Goal: Task Accomplishment & Management: Complete application form

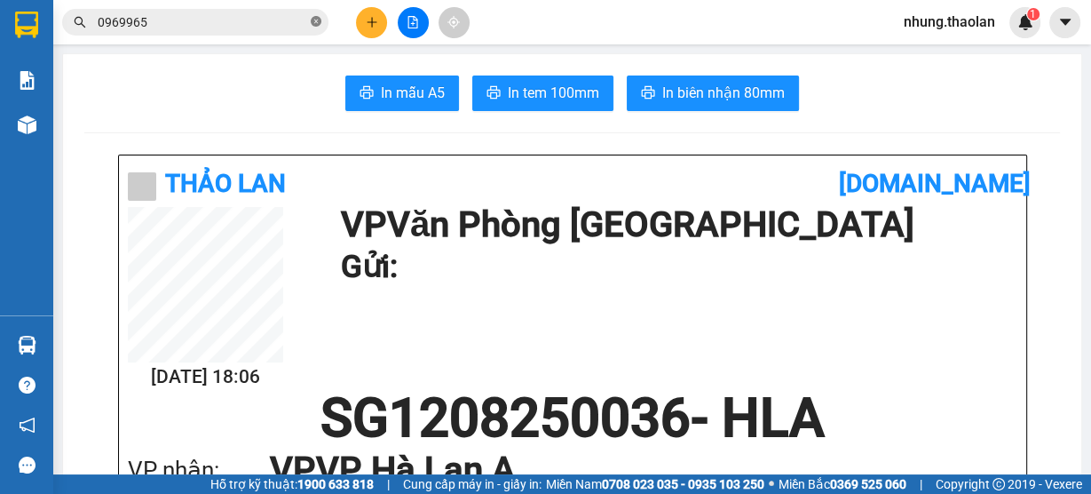
click at [315, 23] on icon "close-circle" at bounding box center [316, 21] width 11 height 11
click at [242, 26] on input "text" at bounding box center [203, 22] width 210 height 20
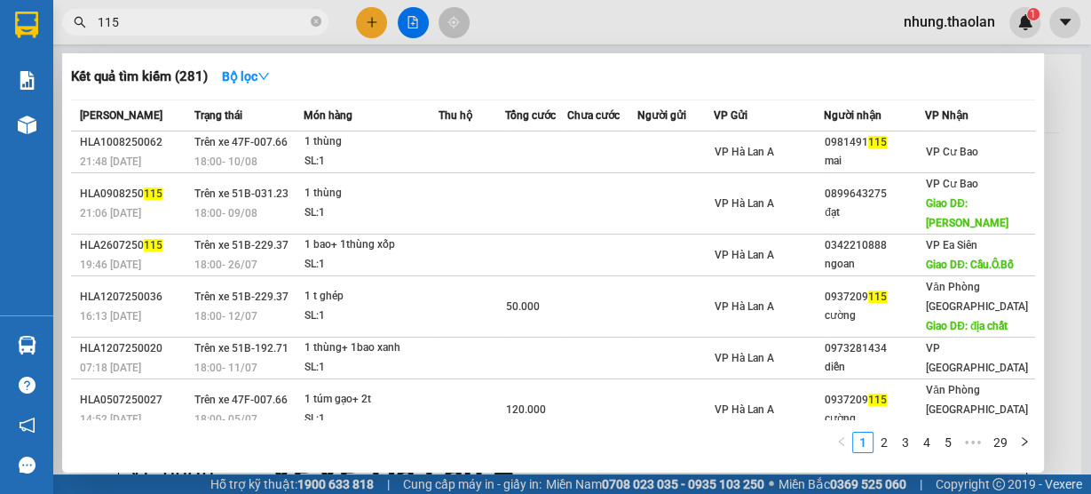
drag, startPoint x: 171, startPoint y: 20, endPoint x: 85, endPoint y: 26, distance: 86.3
click at [83, 25] on div "115" at bounding box center [173, 22] width 346 height 27
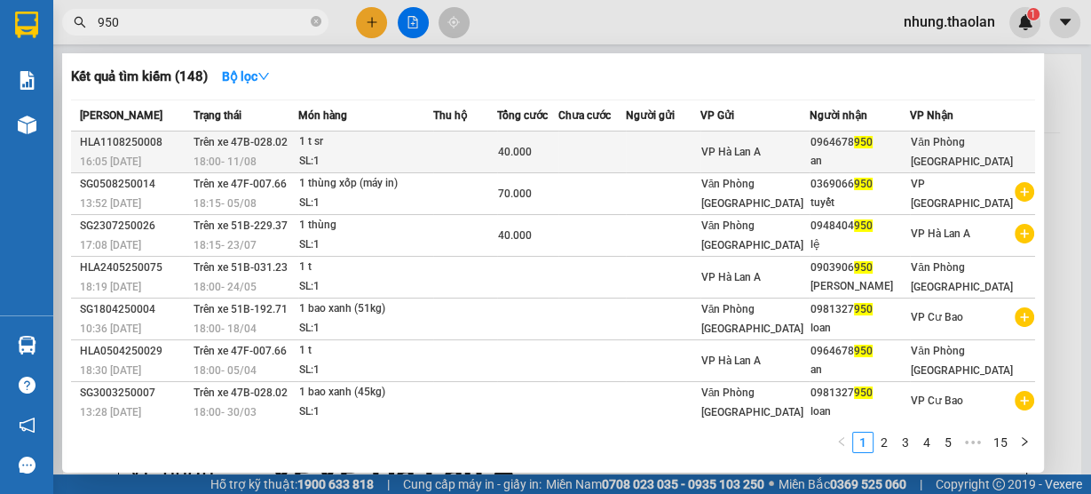
type input "950"
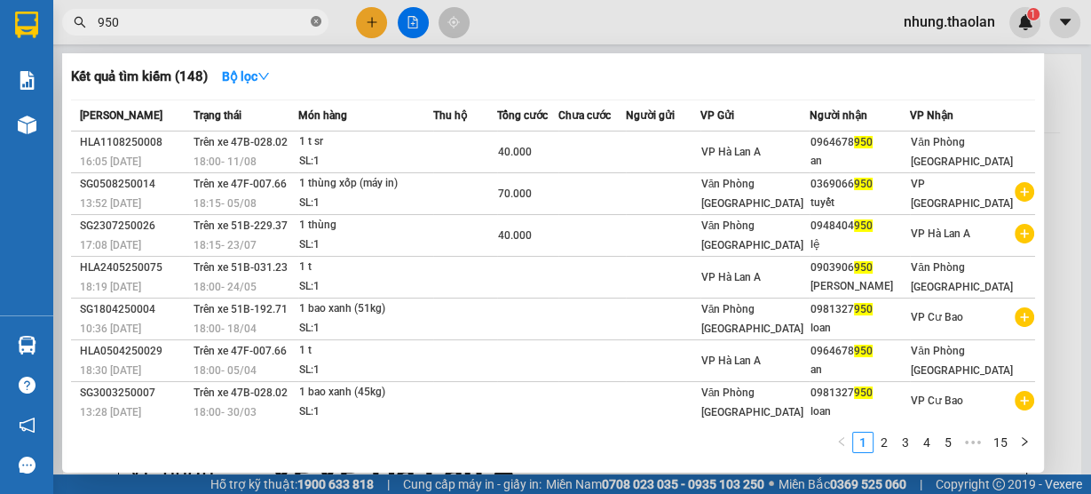
click at [314, 23] on icon "close-circle" at bounding box center [316, 21] width 11 height 11
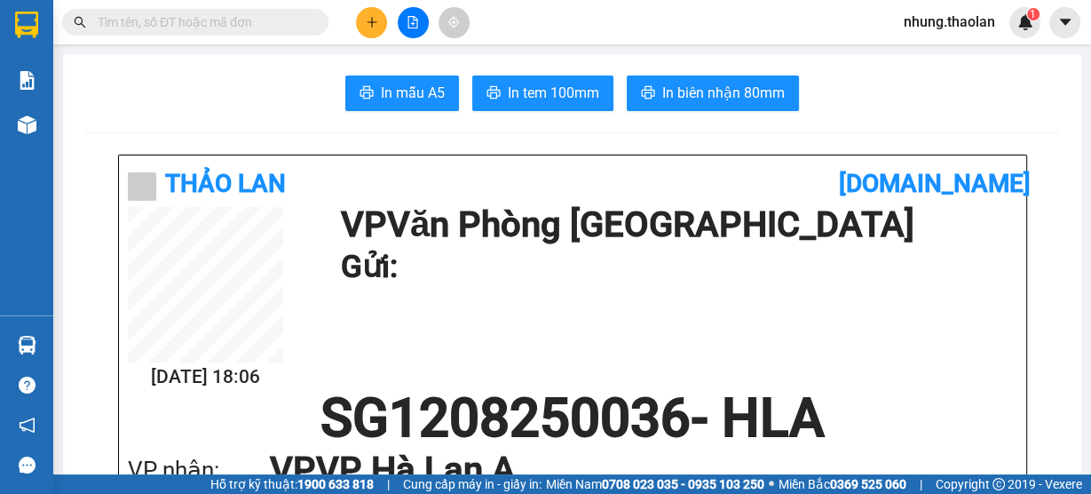
click at [254, 24] on input "text" at bounding box center [203, 22] width 210 height 20
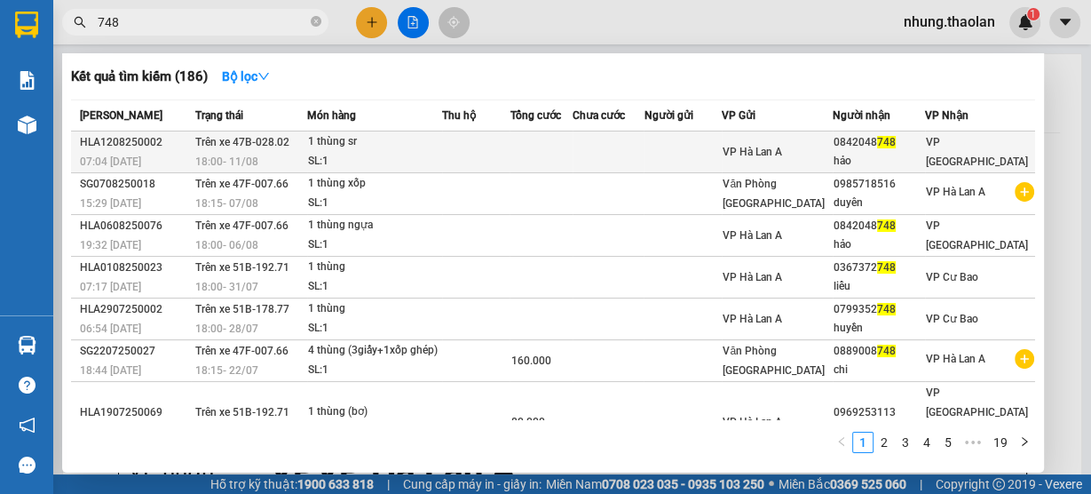
type input "748"
click at [511, 156] on td at bounding box center [476, 152] width 68 height 42
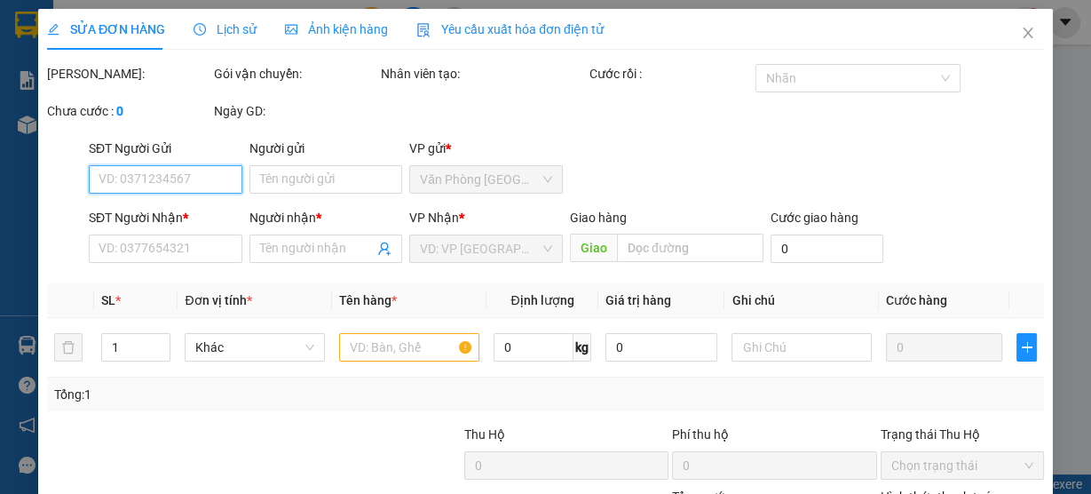
type input "0842048748"
type input "hảo"
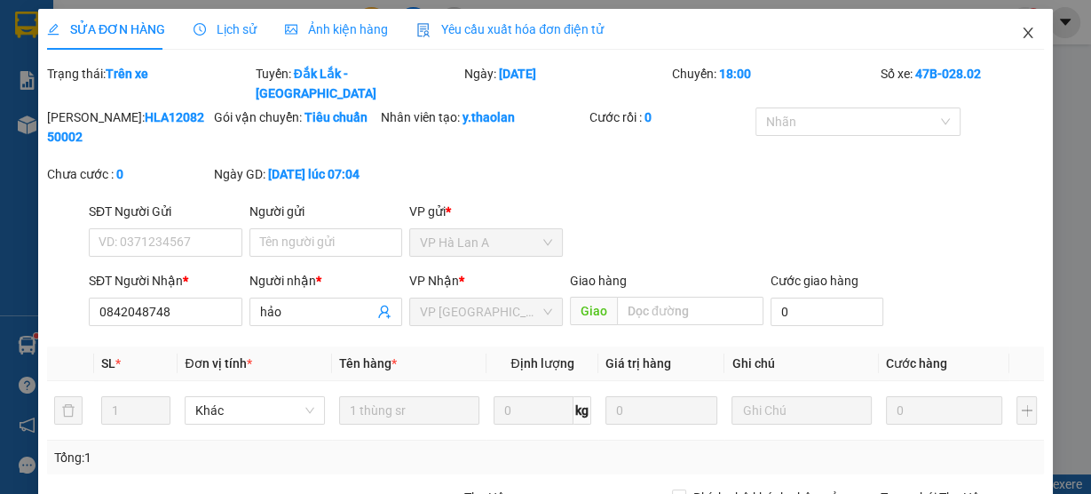
click at [1021, 31] on icon "close" at bounding box center [1028, 33] width 14 height 14
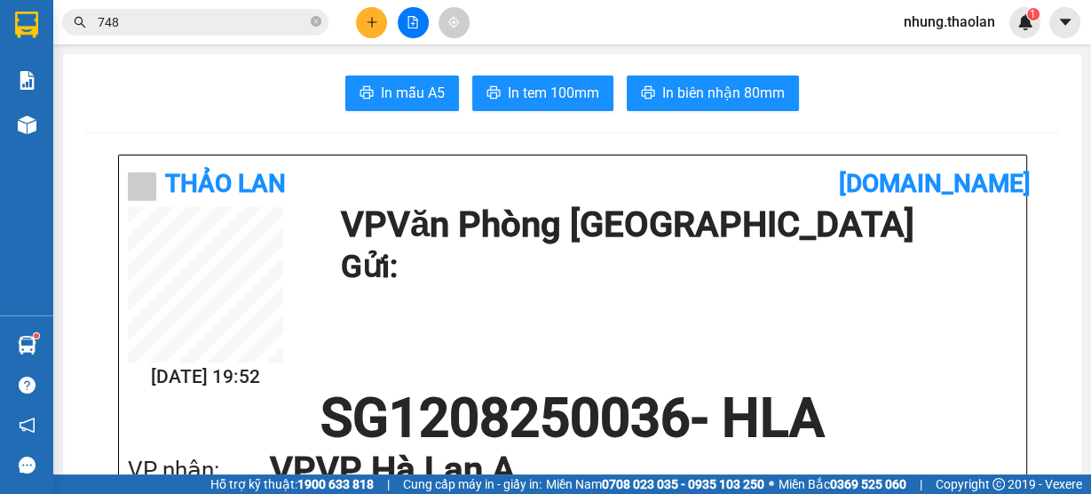
click at [325, 20] on span "748" at bounding box center [195, 22] width 266 height 27
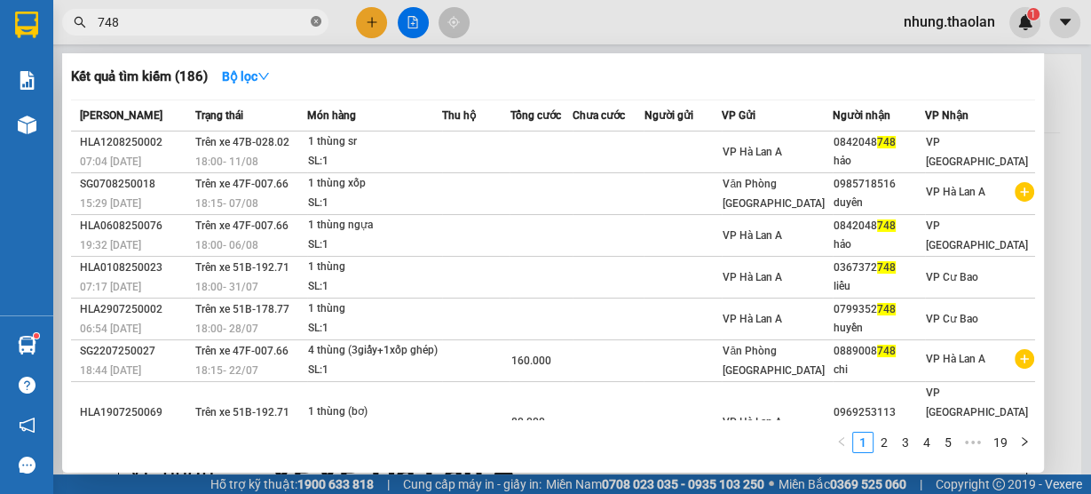
click at [317, 20] on icon "close-circle" at bounding box center [316, 21] width 11 height 11
